Goal: Information Seeking & Learning: Learn about a topic

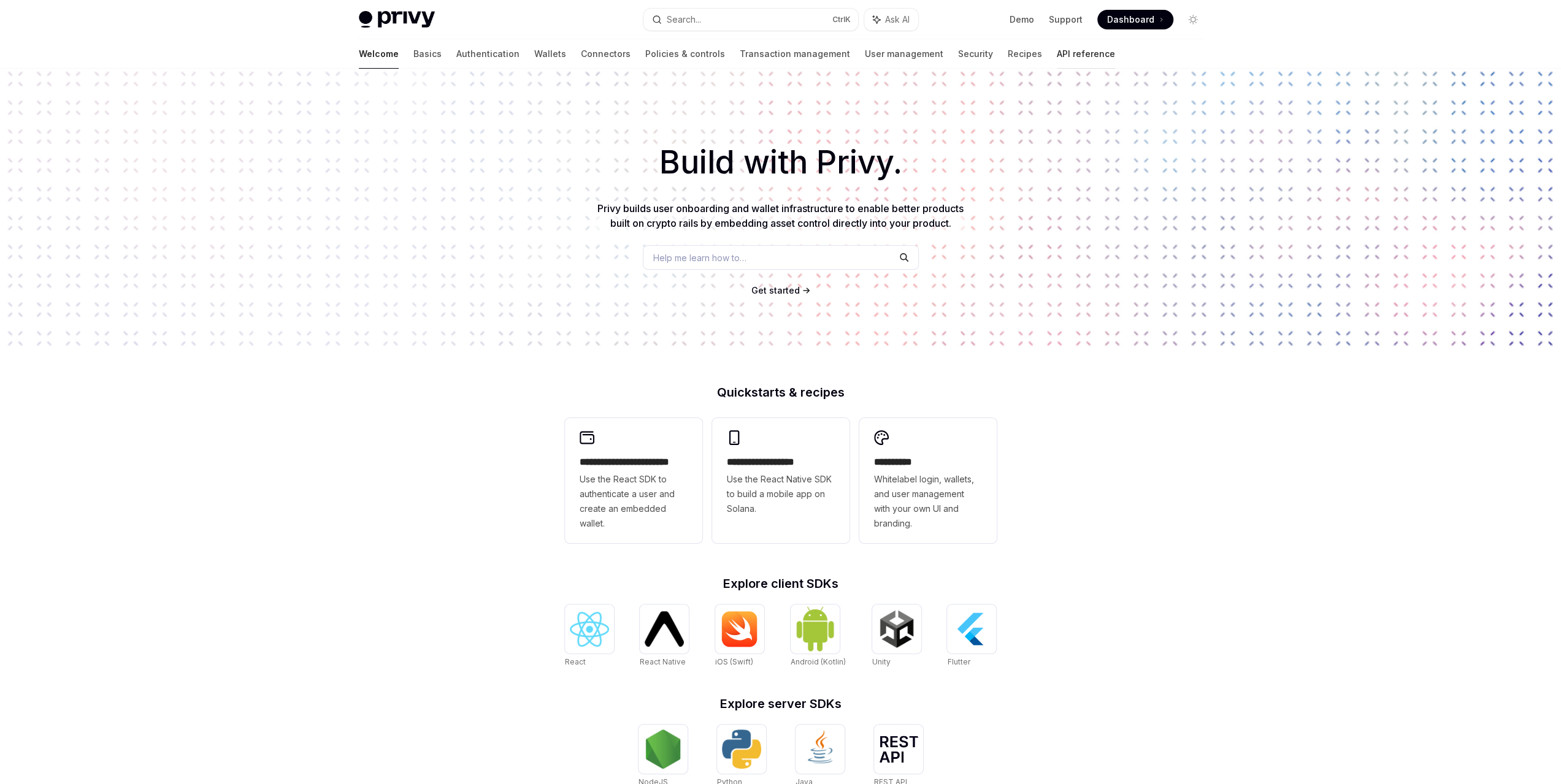
click at [1057, 49] on link "API reference" at bounding box center [1085, 54] width 58 height 30
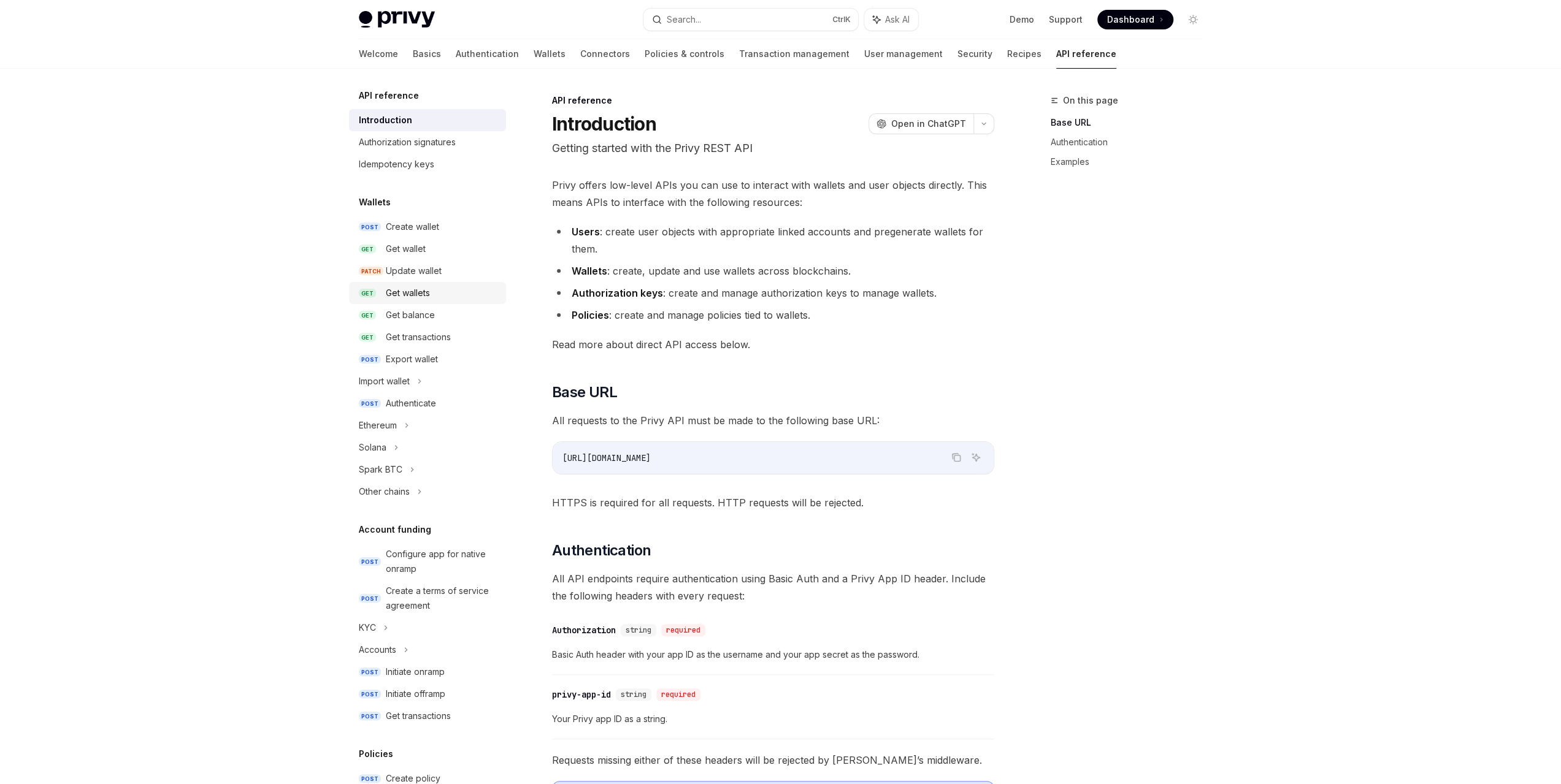
click at [438, 302] on link "GET Get wallets" at bounding box center [427, 293] width 157 height 22
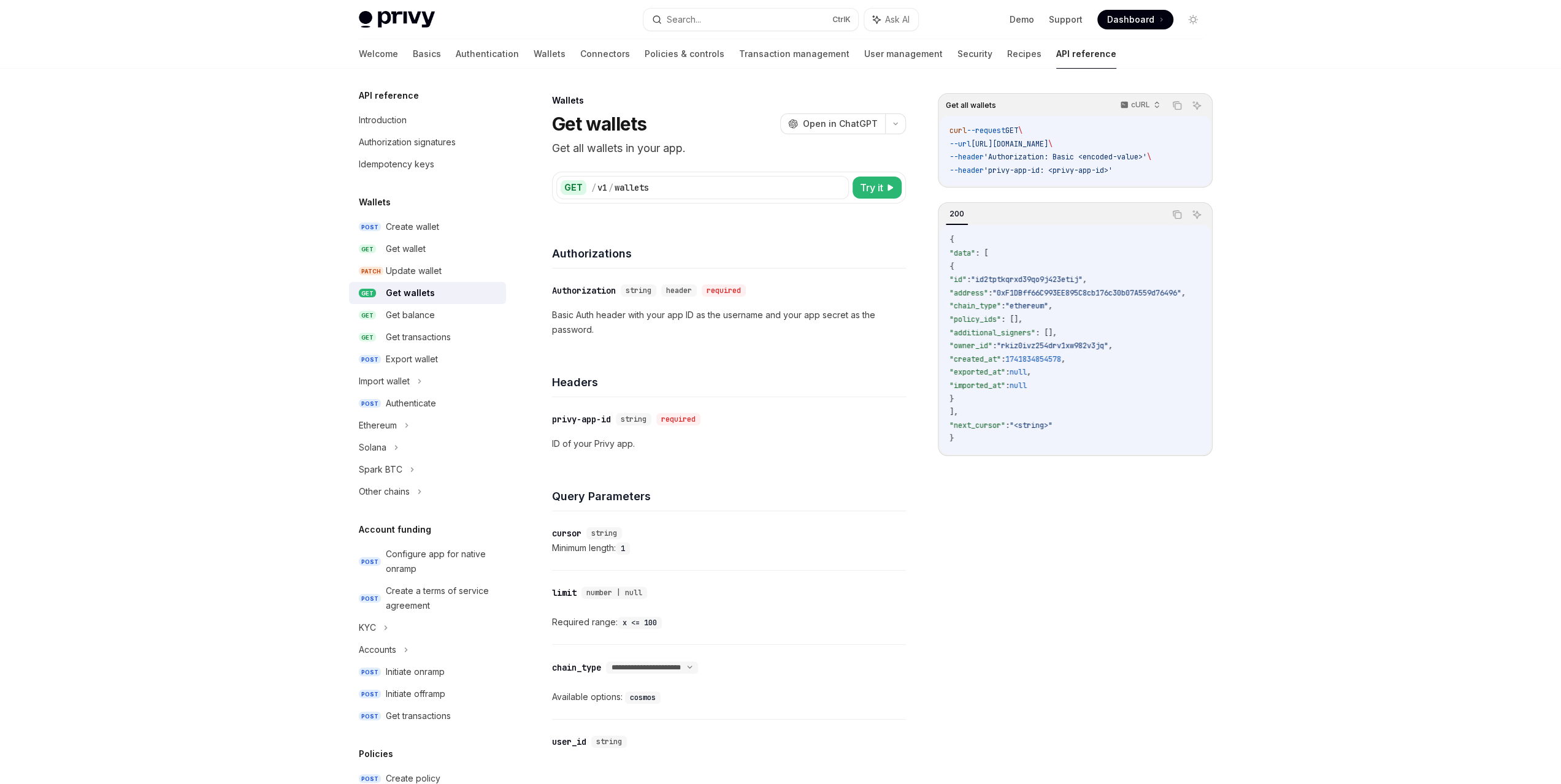
click at [863, 454] on div "​ privy-app-id string required ID of your Privy app." at bounding box center [729, 432] width 354 height 69
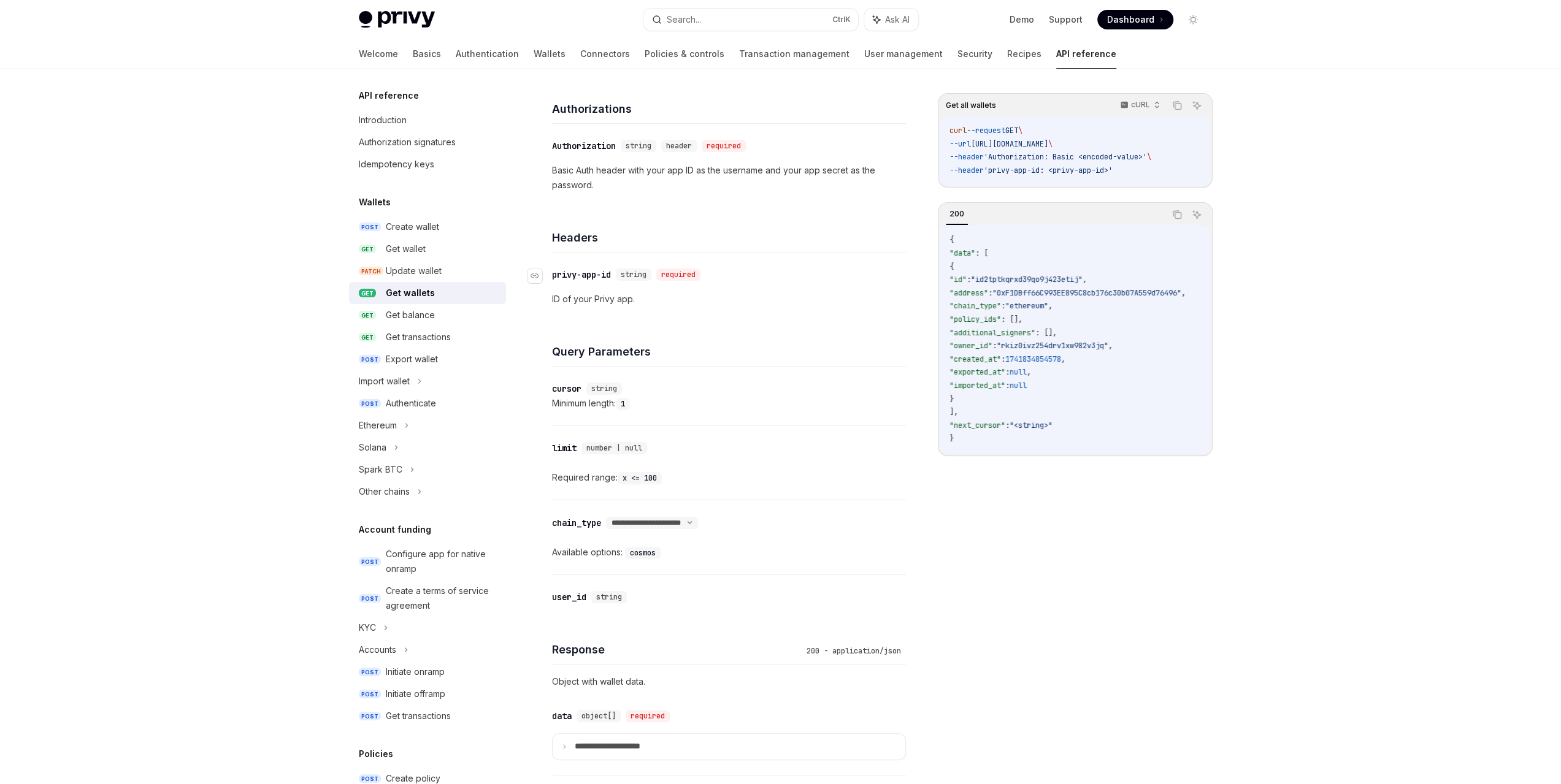
scroll to position [163, 0]
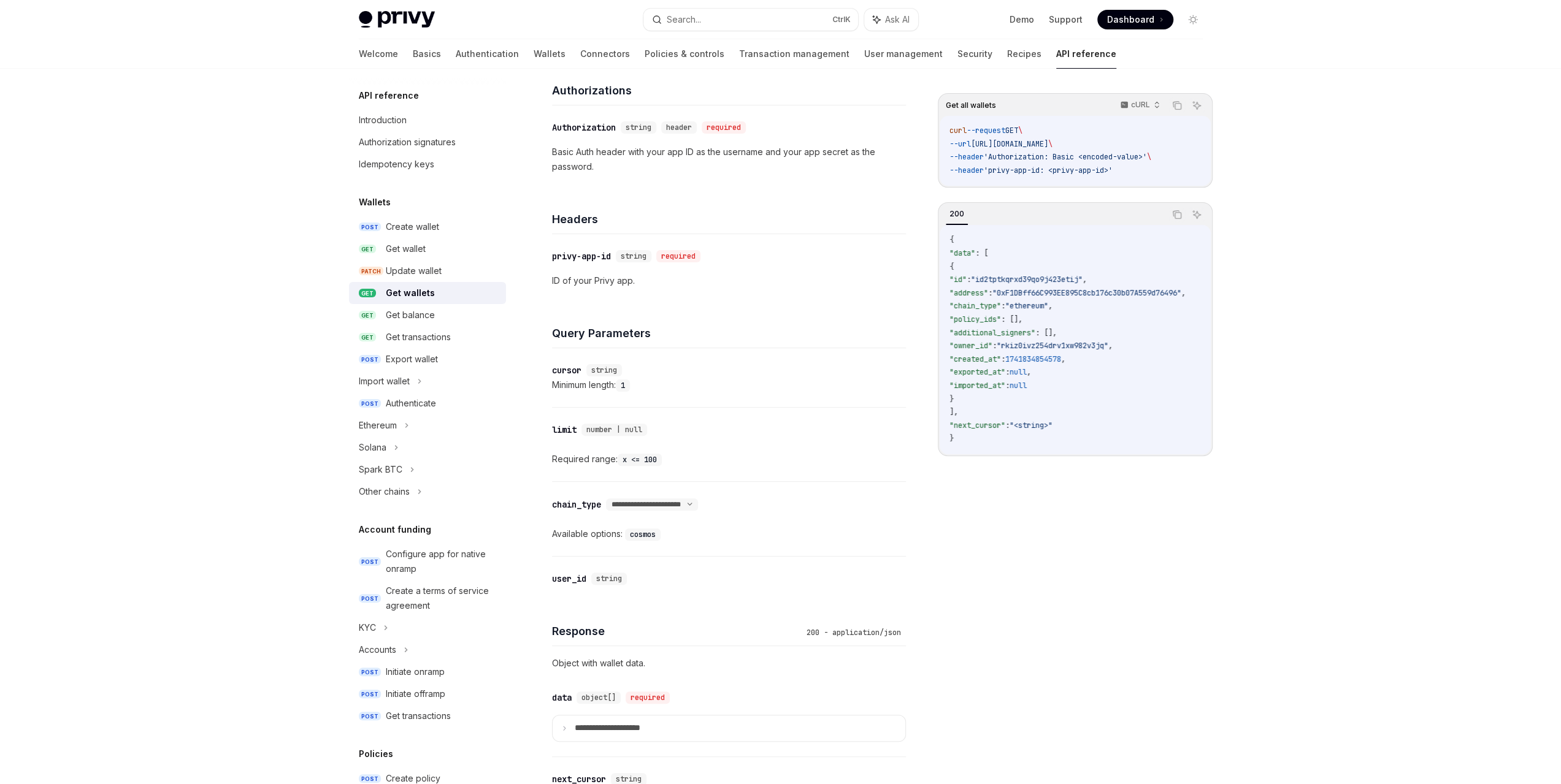
click at [1251, 629] on div "Privy Docs home page Search... Ctrl K Ask AI Demo Support Dashboard Dashboard S…" at bounding box center [780, 410] width 1561 height 1146
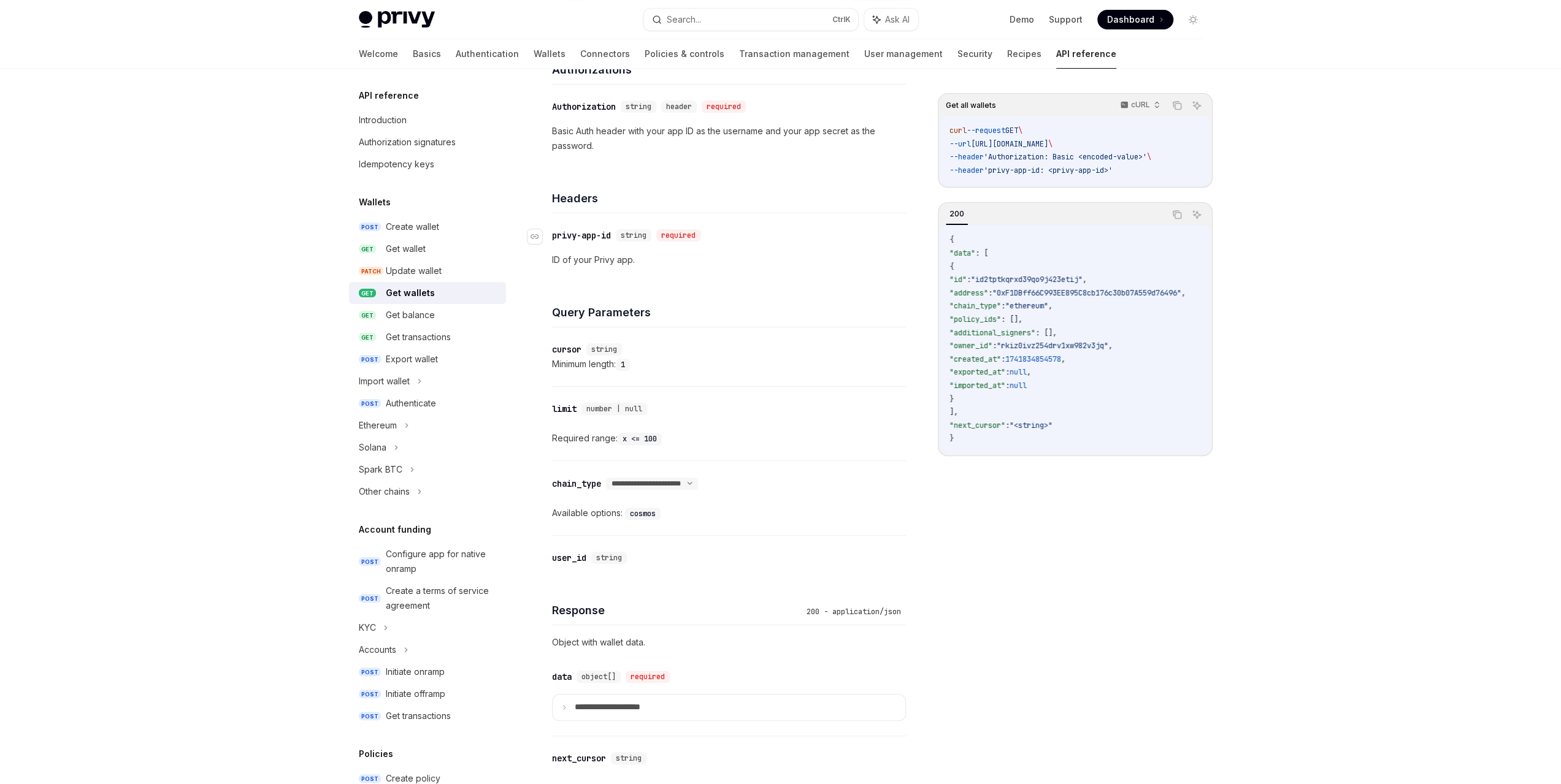
scroll to position [245, 0]
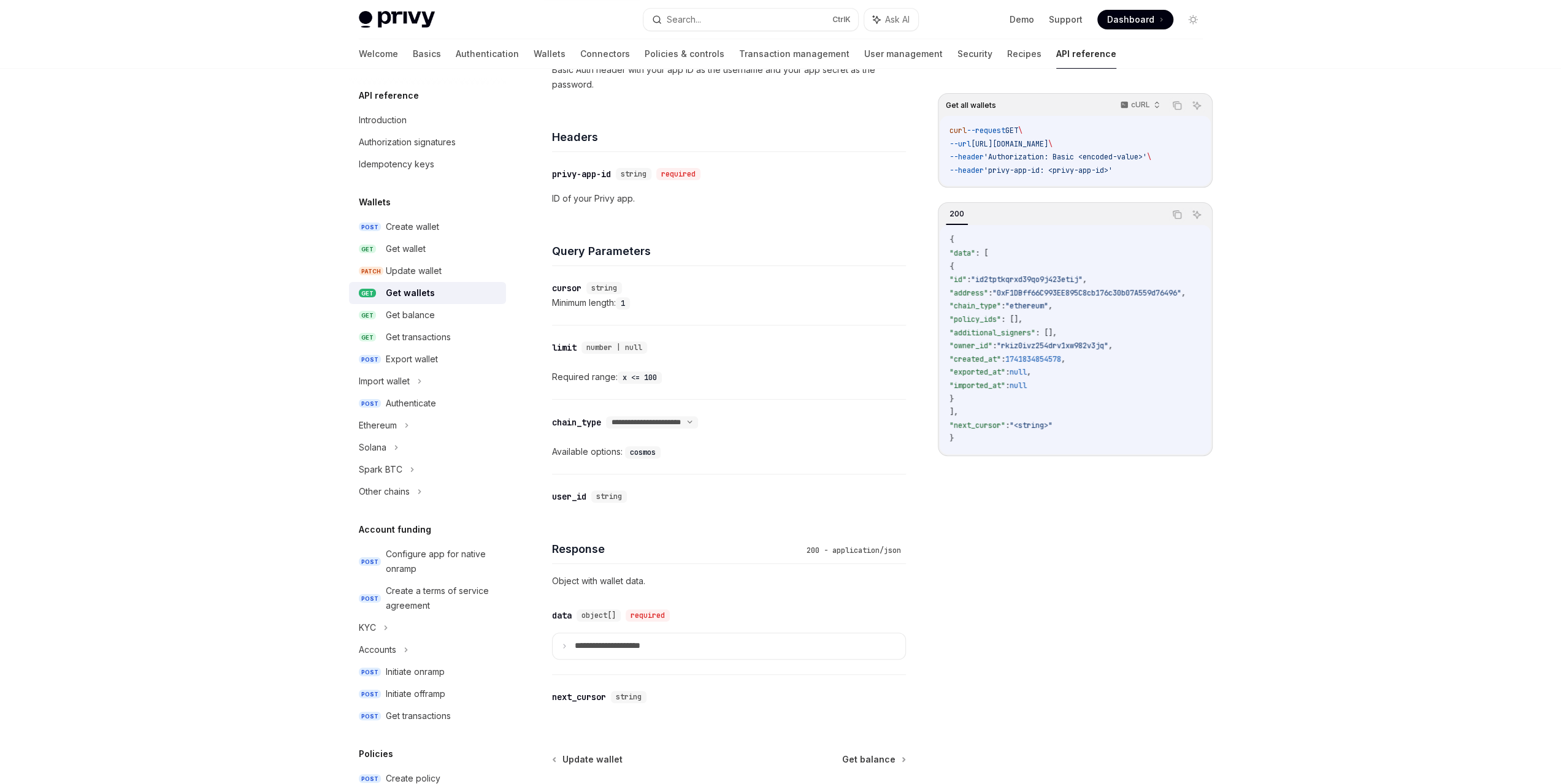
type textarea "*"
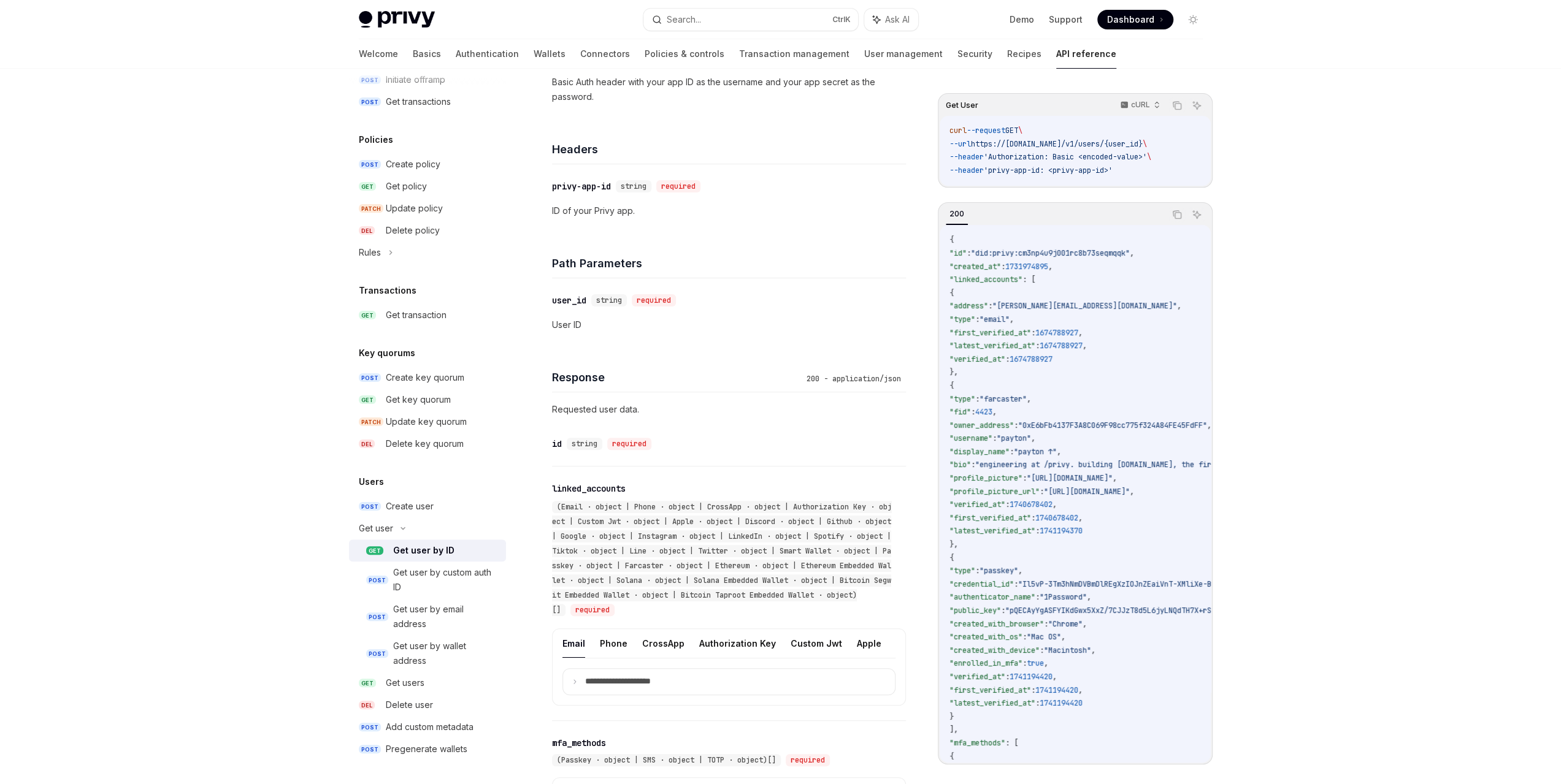
scroll to position [327, 0]
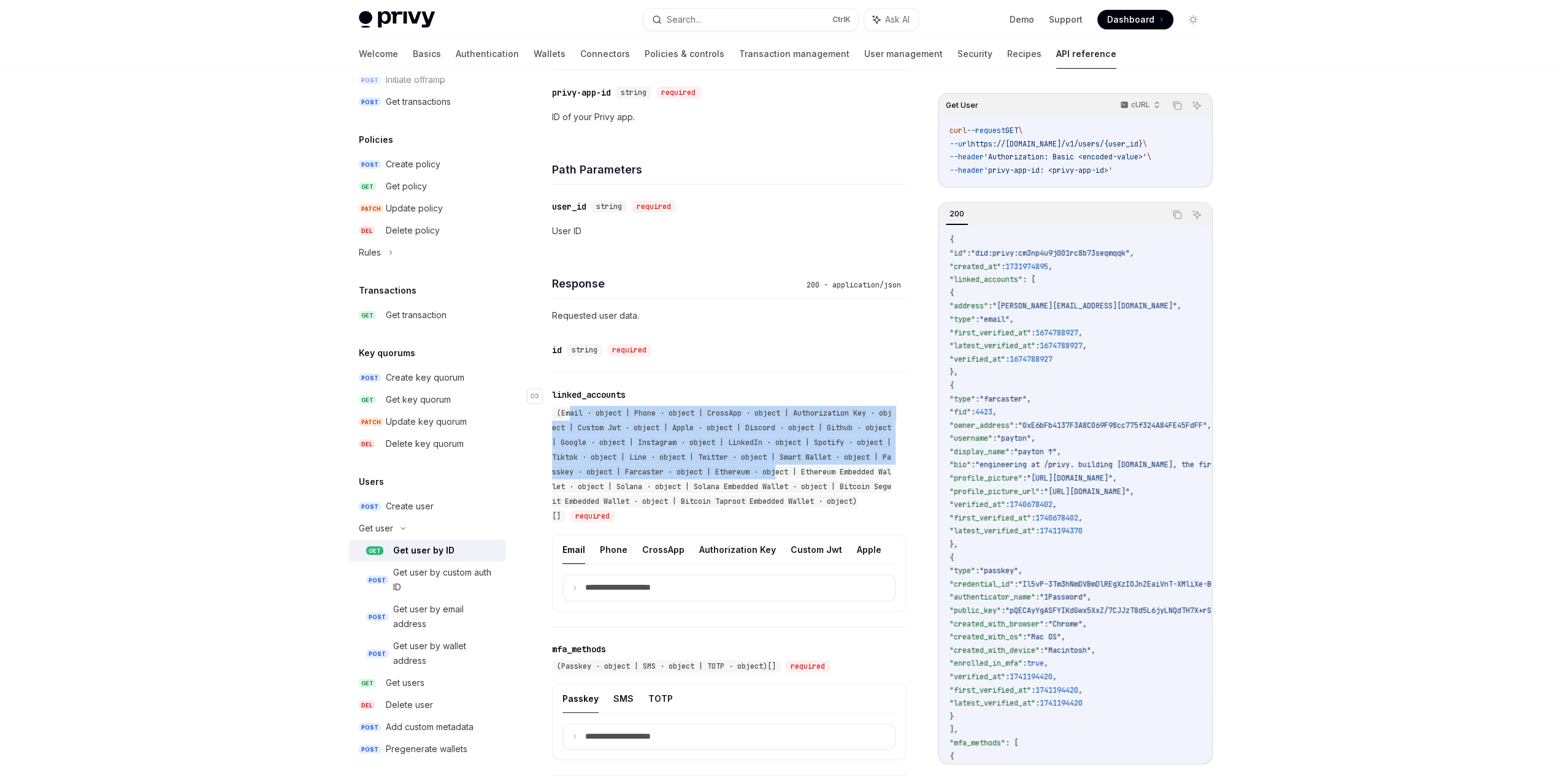
drag, startPoint x: 571, startPoint y: 413, endPoint x: 827, endPoint y: 471, distance: 262.5
click at [827, 471] on span "(Email · object | Phone · object | CrossApp · object | Authorization Key · obje…" at bounding box center [722, 465] width 340 height 113
click at [822, 470] on span "(Email · object | Phone · object | CrossApp · object | Authorization Key · obje…" at bounding box center [722, 465] width 340 height 113
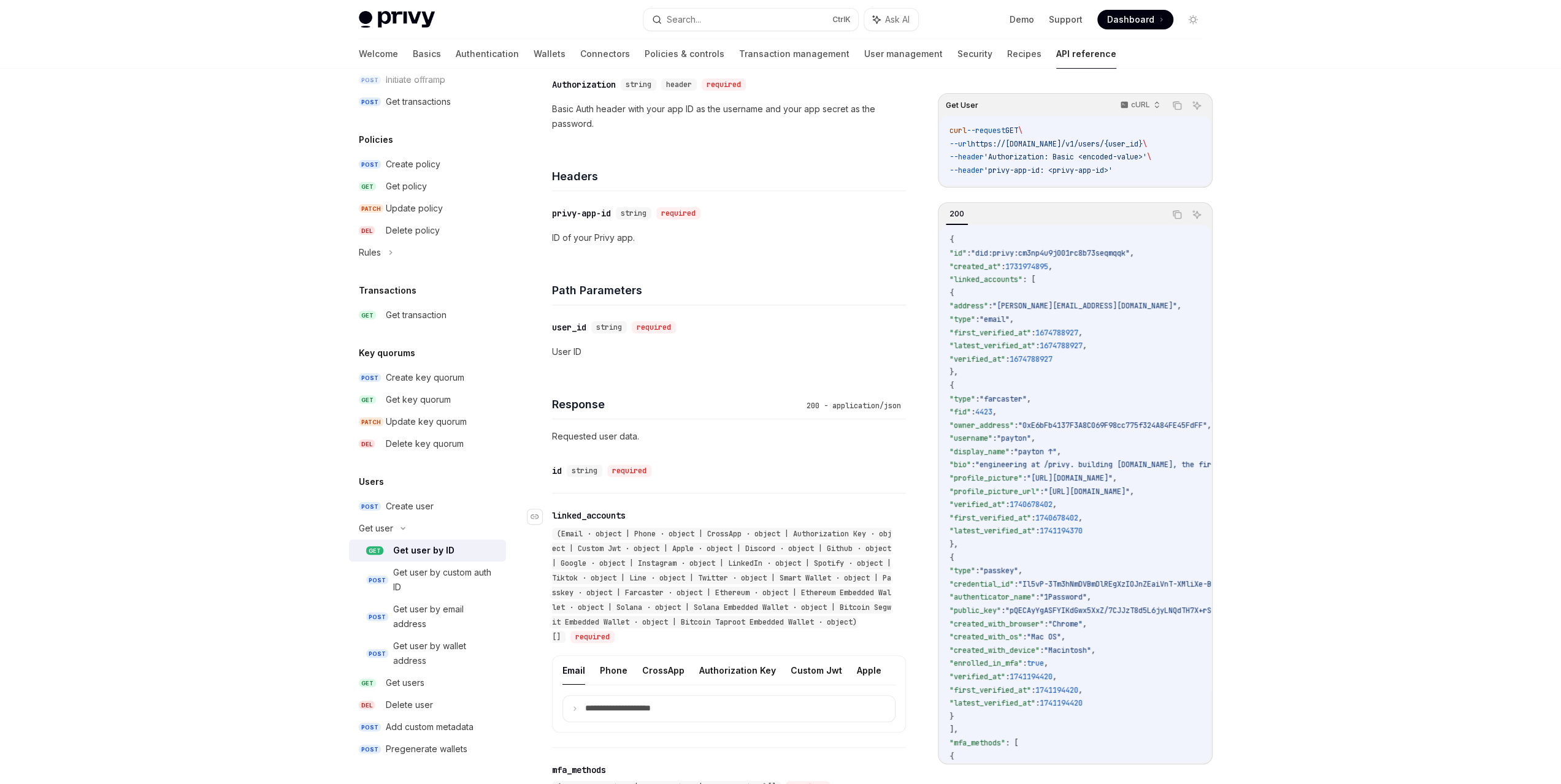
scroll to position [81, 0]
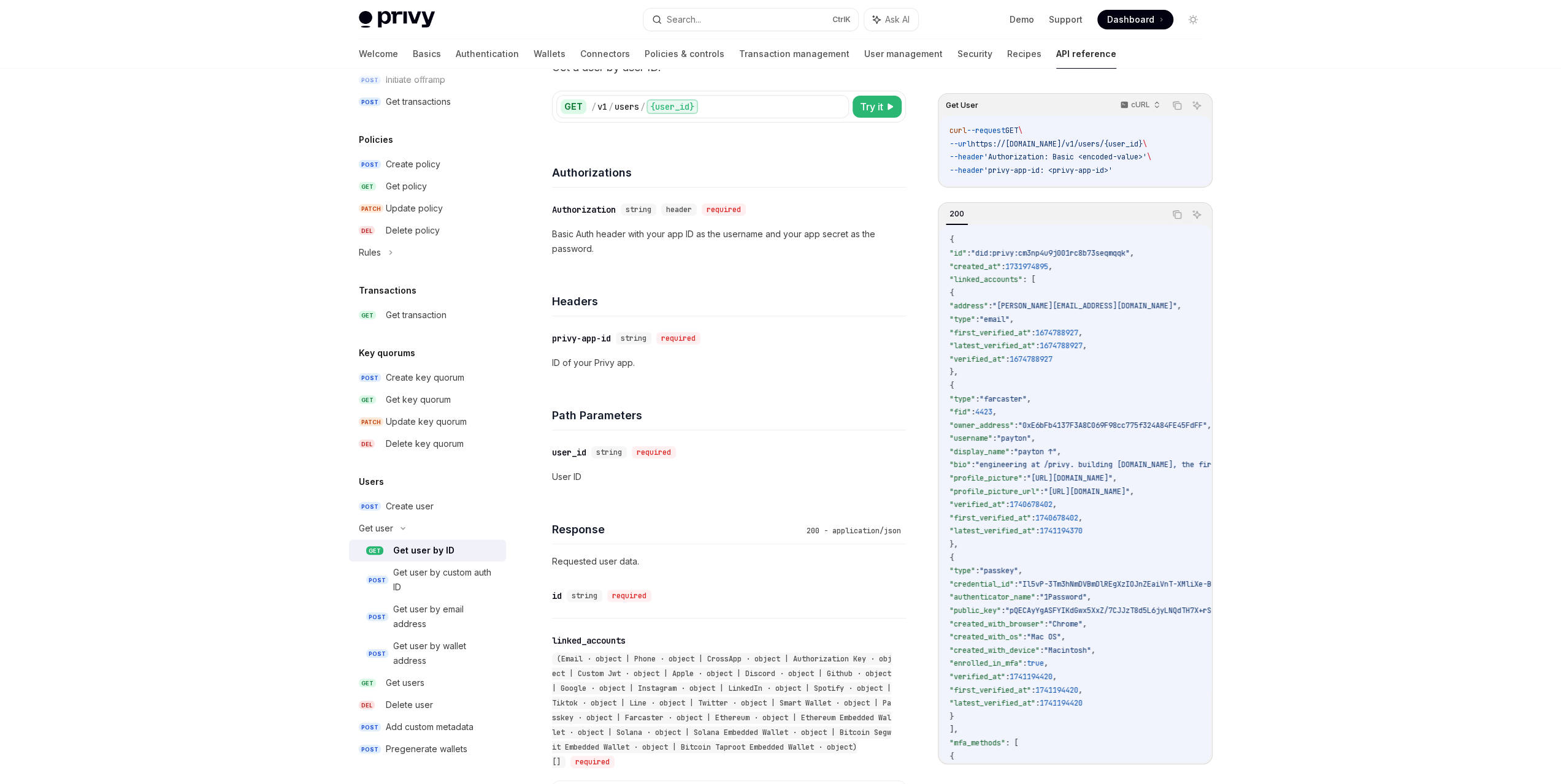
type textarea "*"
